Goal: Check status: Check status

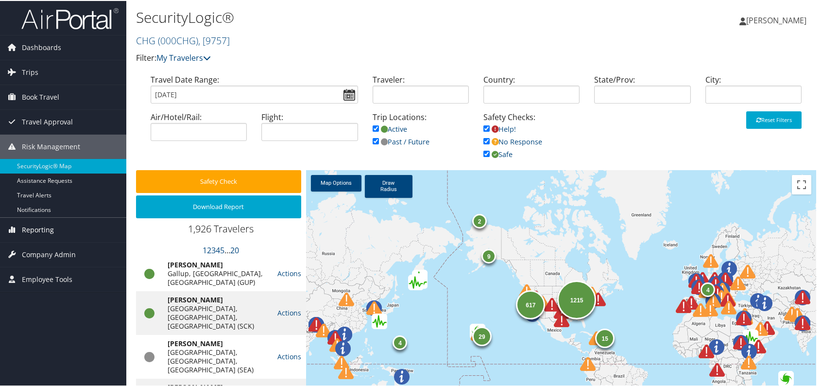
click at [48, 225] on span "Reporting" at bounding box center [38, 229] width 32 height 24
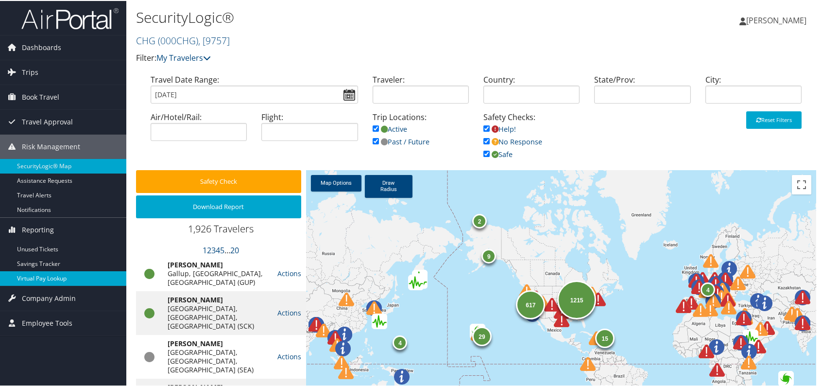
click at [42, 275] on link "Virtual Pay Lookup" at bounding box center [63, 277] width 126 height 15
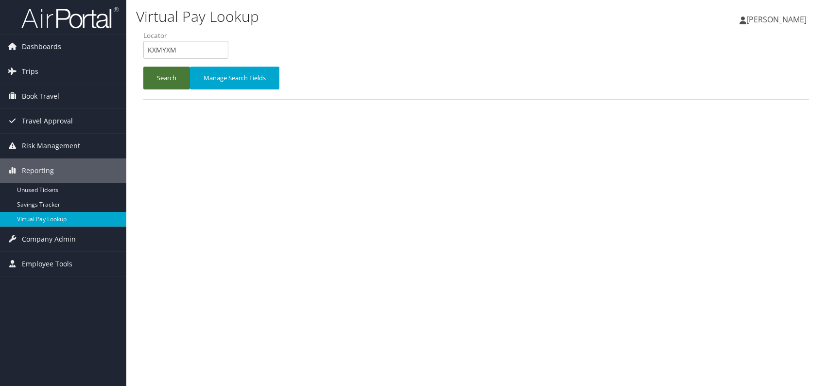
type input "KXMYXM"
click at [168, 77] on button "Search" at bounding box center [166, 78] width 47 height 23
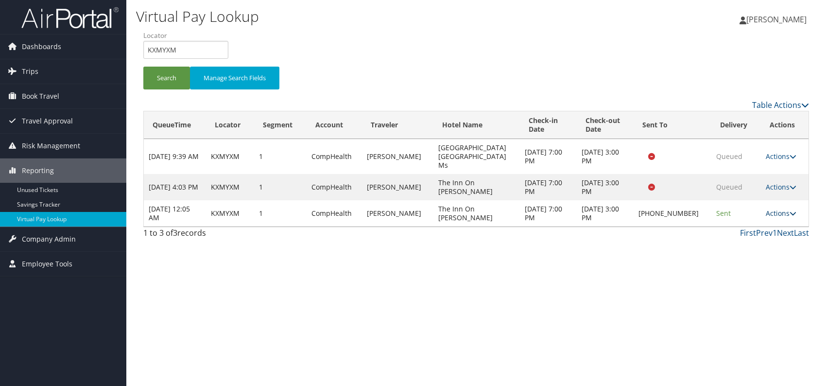
click at [776, 208] on link "Actions" at bounding box center [781, 212] width 31 height 9
click at [755, 236] on link "Logs" at bounding box center [750, 234] width 83 height 17
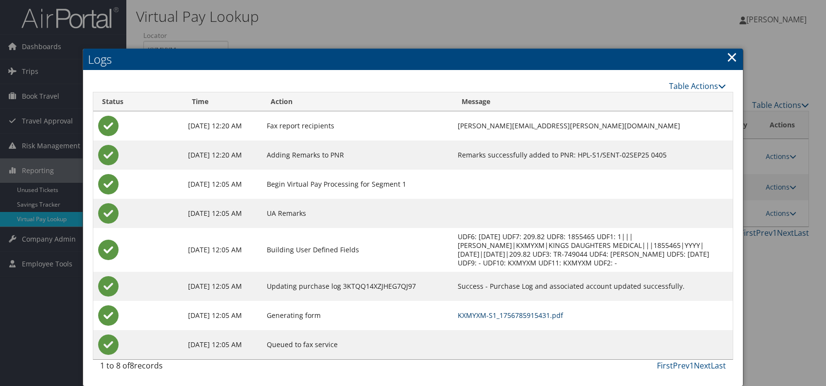
click at [549, 315] on link "KXMYXM-S1_1756785915431.pdf" at bounding box center [510, 315] width 105 height 9
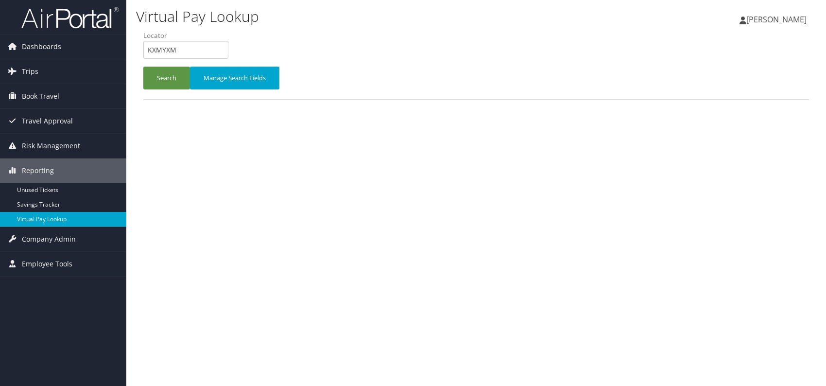
click at [143, 50] on form "QueueTime Locator KXMYXM Segment Account Traveler Hotel Name Check-in Date Chec…" at bounding box center [476, 65] width 666 height 68
type input "WJXCPX"
click at [169, 75] on button "Search" at bounding box center [166, 78] width 47 height 23
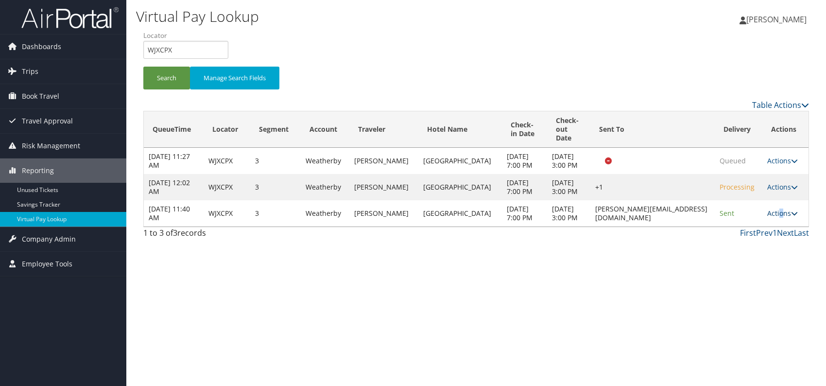
click at [780, 218] on link "Actions" at bounding box center [782, 212] width 31 height 9
click at [752, 264] on link "Logs" at bounding box center [763, 265] width 61 height 17
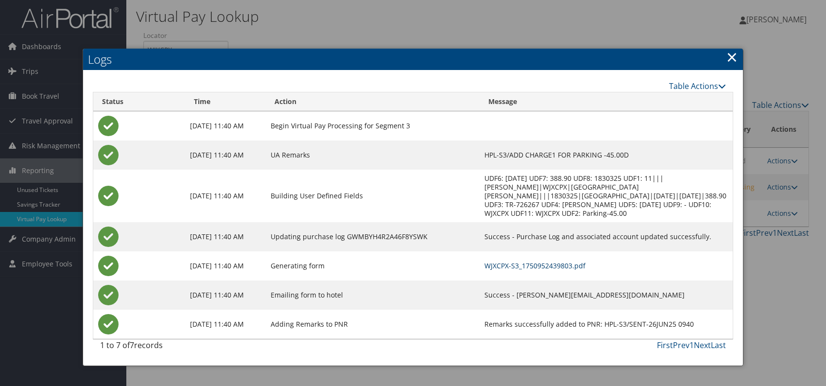
click at [524, 261] on link "WJXCPX-S3_1750952439803.pdf" at bounding box center [535, 265] width 101 height 9
